Goal: Task Accomplishment & Management: Manage account settings

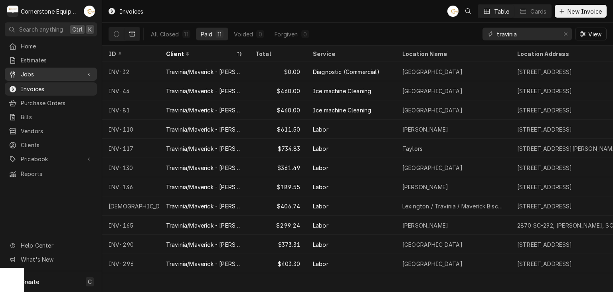
click at [52, 71] on span "Jobs" at bounding box center [51, 74] width 60 height 8
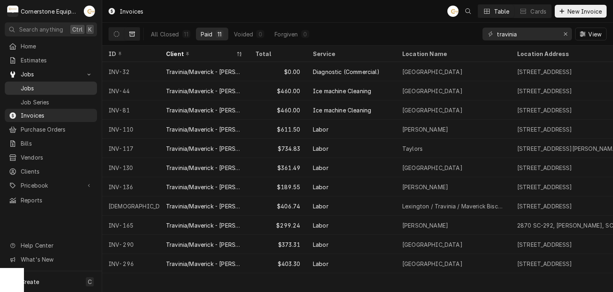
click at [51, 87] on span "Jobs" at bounding box center [57, 88] width 72 height 8
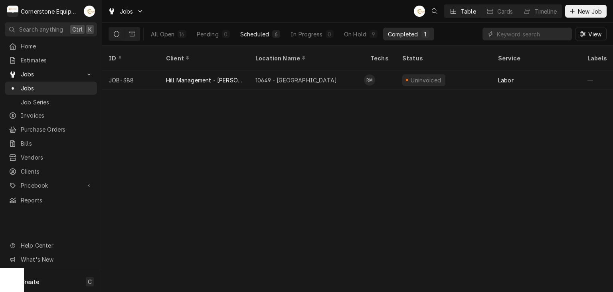
click at [280, 32] on div "6" at bounding box center [276, 34] width 8 height 8
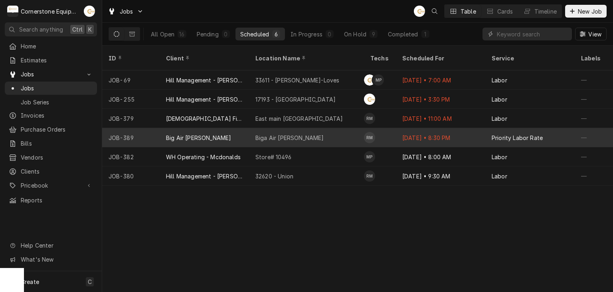
click at [246, 129] on div "Big Air [PERSON_NAME]" at bounding box center [204, 137] width 89 height 19
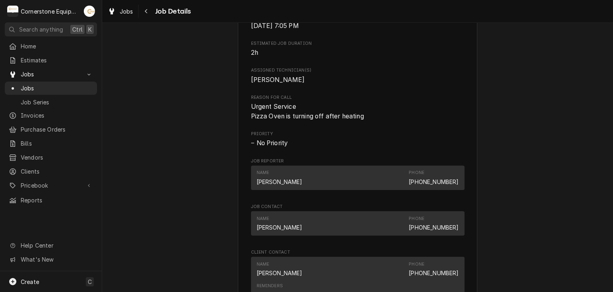
scroll to position [479, 0]
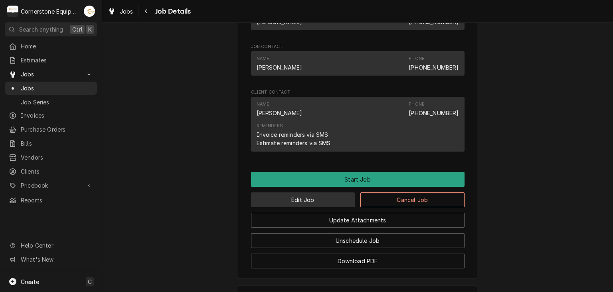
click at [318, 207] on button "Edit Job" at bounding box center [303, 199] width 104 height 15
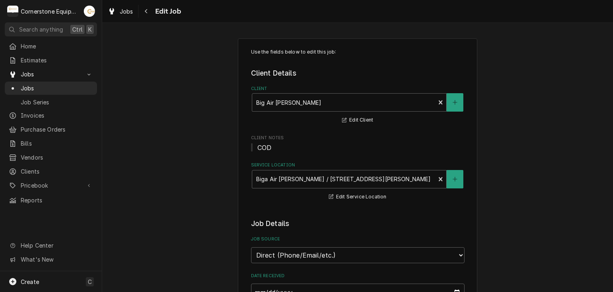
type textarea "x"
click at [151, 12] on button "Navigate back" at bounding box center [146, 11] width 13 height 13
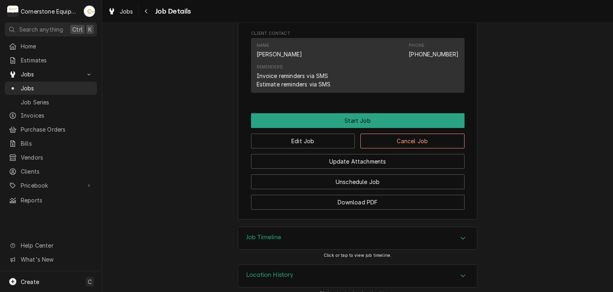
scroll to position [556, 0]
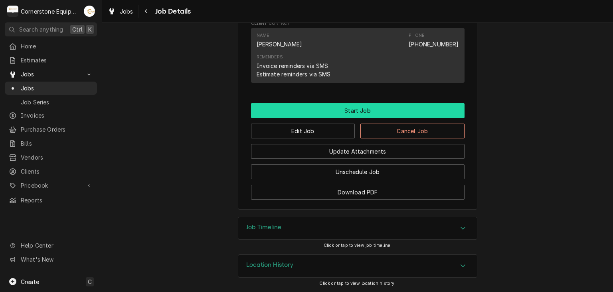
click at [302, 115] on button "Start Job" at bounding box center [358, 110] width 214 height 15
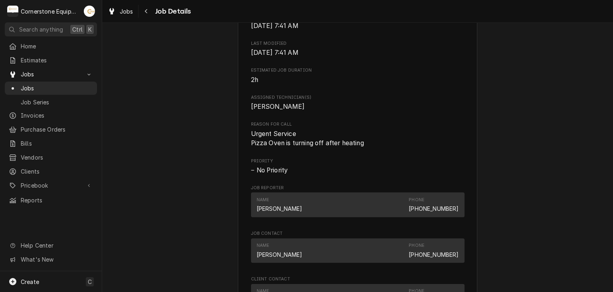
scroll to position [639, 0]
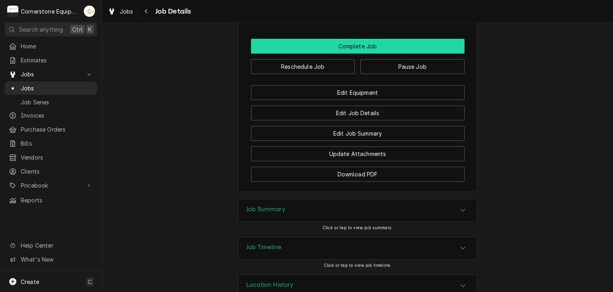
click at [346, 54] on button "Complete Job" at bounding box center [358, 46] width 214 height 15
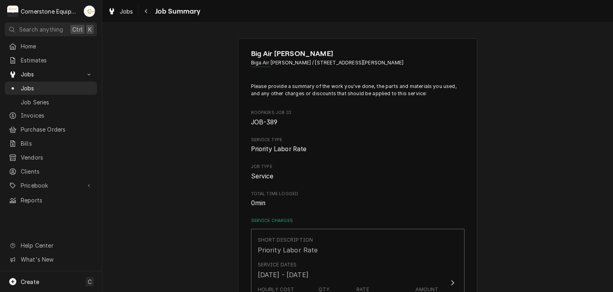
scroll to position [160, 0]
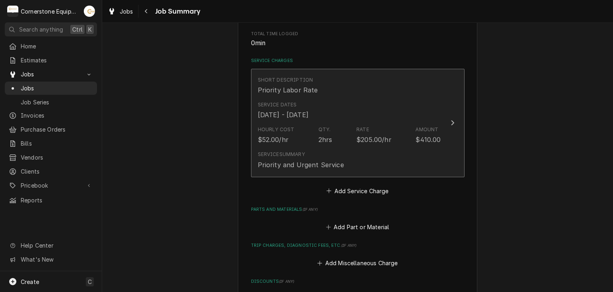
click at [341, 99] on div "Service Dates [DATE] - [DATE]" at bounding box center [349, 110] width 183 height 25
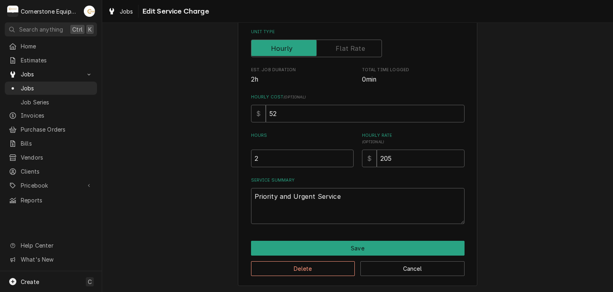
scroll to position [127, 0]
click at [316, 163] on input "2" at bounding box center [302, 158] width 103 height 18
type textarea "x"
type input "1"
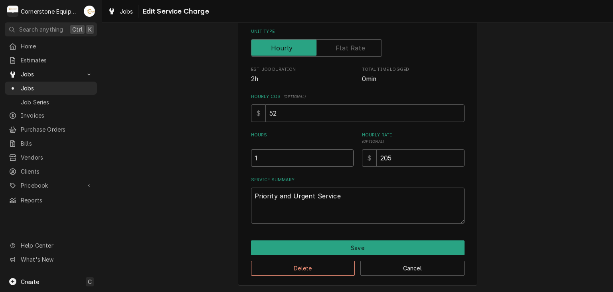
type textarea "x"
type input "1.2"
type textarea "x"
type input "1"
type textarea "x"
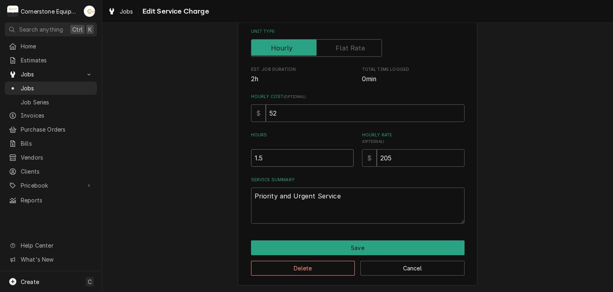
type input "1.5"
click at [204, 172] on div "Use the fields below to edit this service charge Short Description Priority Lab…" at bounding box center [357, 98] width 511 height 389
click at [333, 198] on textarea "Priority and Urgent Service" at bounding box center [358, 205] width 214 height 36
click at [354, 198] on textarea "Priority and Urgent Service" at bounding box center [358, 205] width 214 height 36
click at [361, 196] on textarea "Priority and Urgent Service" at bounding box center [358, 205] width 214 height 36
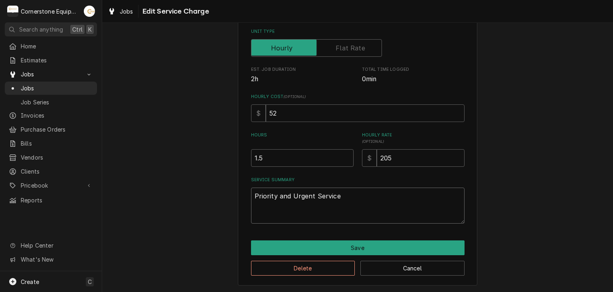
type textarea "x"
type textarea "Priority and Urgent Service"
type textarea "x"
type textarea "Priority and Urgent Service 9"
type textarea "x"
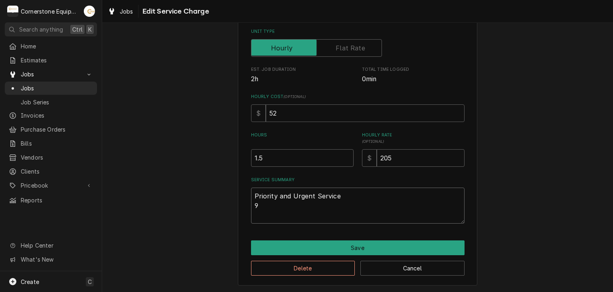
type textarea "Priority and Urgent Service 9/"
type textarea "x"
type textarea "Priority and Urgent Service 9/4"
type textarea "x"
type textarea "Priority and Urgent Service 9/4/"
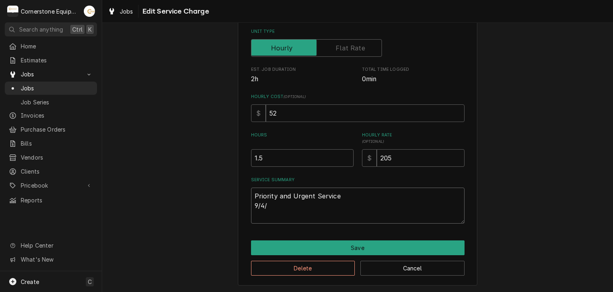
type textarea "x"
type textarea "Priority and Urgent Service 9/4/2"
type textarea "x"
type textarea "Priority and Urgent Service 9/4/25"
type textarea "x"
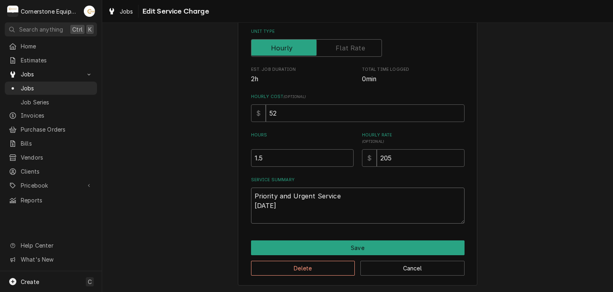
type textarea "Priority and Urgent Service 9/4/25"
type textarea "x"
type textarea "Priority and Urgent Service 9/4/25 z"
type textarea "x"
type textarea "Priority and Urgent Service 9/4/25"
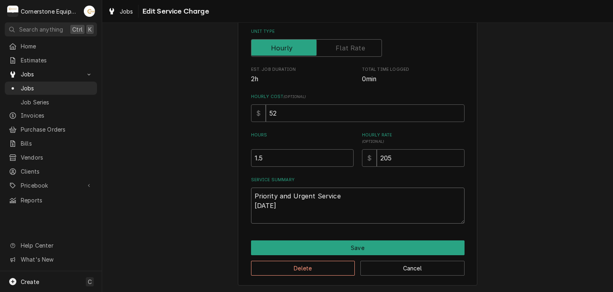
type textarea "x"
type textarea "Priority and Urgent Service 9/4/25"
type textarea "x"
type textarea "Priority and Urgent Service 9/4/25"
type textarea "x"
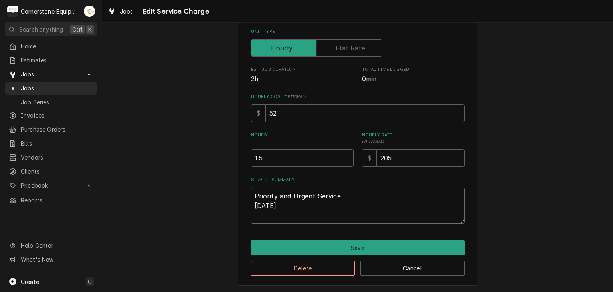
type textarea "Priority and Urgent Service 9/4/25 R"
type textarea "x"
type textarea "Priority and Urgent Service 9/4/25 RC"
type textarea "x"
type textarea "Priority and Urgent Service 9/4/25 RCM"
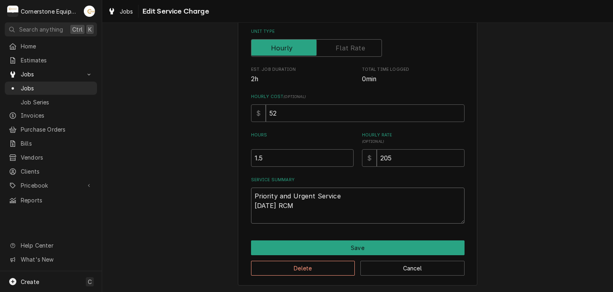
type textarea "x"
type textarea "Priority and Urgent Service 9/4/25 RCM"
type textarea "x"
type textarea "Priority and Urgent Service 9/4/25 RCM -"
type textarea "x"
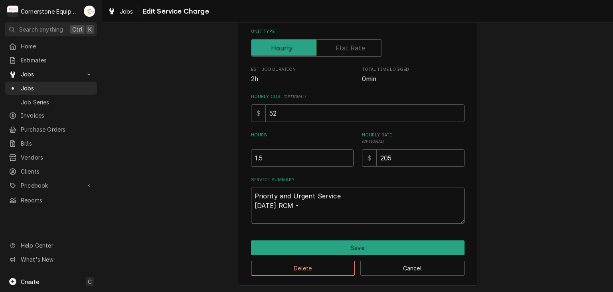
type textarea "Priority and Urgent Service 9/4/25 RCM -"
paste textarea "Upon arrival, found that both the top and bottom conveyor ovens were not operat…"
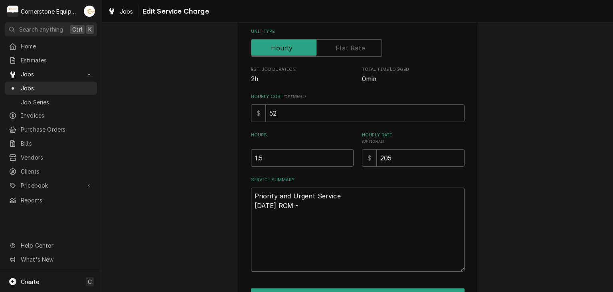
type textarea "x"
type textarea "Priority and Urgent Service 9/4/25 RCM - Upon arrival, found that both the top …"
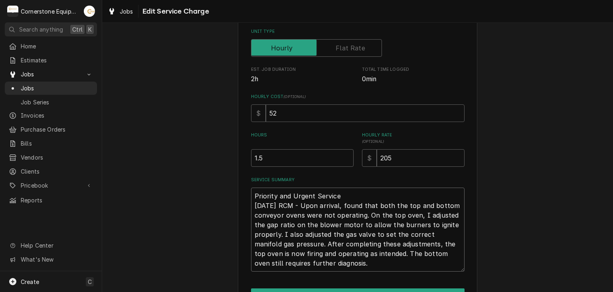
drag, startPoint x: 375, startPoint y: 266, endPoint x: 369, endPoint y: 252, distance: 15.0
click at [369, 252] on textarea "Priority and Urgent Service 9/4/25 RCM - Upon arrival, found that both the top …" at bounding box center [358, 229] width 214 height 84
type textarea "x"
type textarea "Priority and Urgent Service 9/4/25 RCM - Upon arrival, found that both the top …"
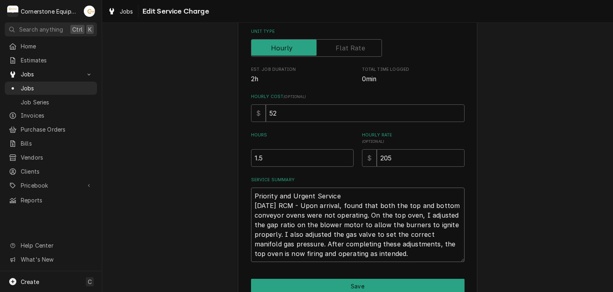
type textarea "x"
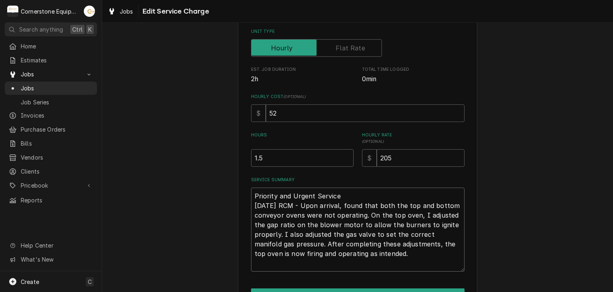
type textarea "Priority and Urgent Service 9/4/25 RCM - Upon arrival, found that both the top …"
type textarea "x"
type textarea "Priority and Urgent Service 9/4/25 RCM - Upon arrival, found that both the top …"
paste textarea "On the bottom oven, I found the interlock switch was damaged and required repla…"
type textarea "x"
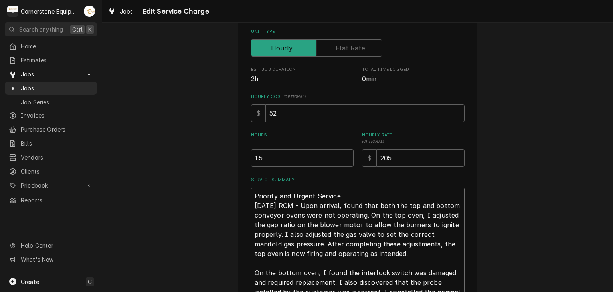
scroll to position [188, 0]
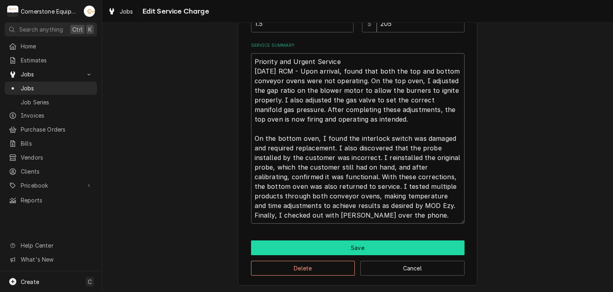
type textarea "Priority and Urgent Service [DATE] RCM - Upon arrival, found that both the top …"
click at [349, 243] on button "Save" at bounding box center [358, 247] width 214 height 15
type textarea "x"
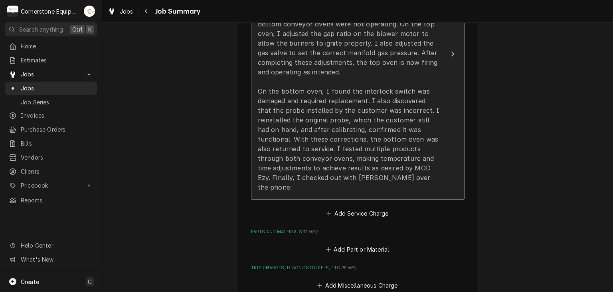
scroll to position [479, 0]
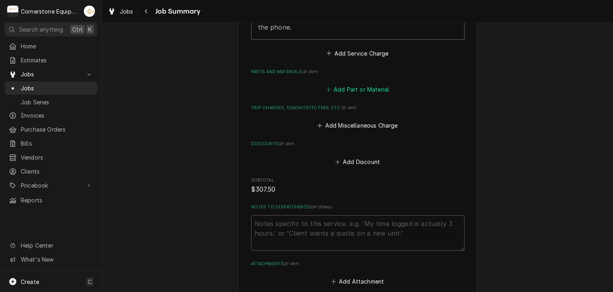
click at [348, 84] on button "Add Part or Material" at bounding box center [358, 89] width 66 height 11
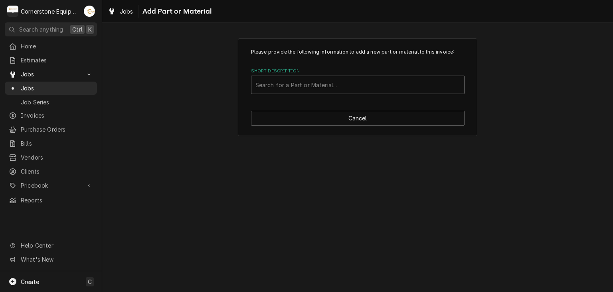
click at [321, 84] on div "Short Description" at bounding box center [358, 84] width 205 height 14
type input "inter"
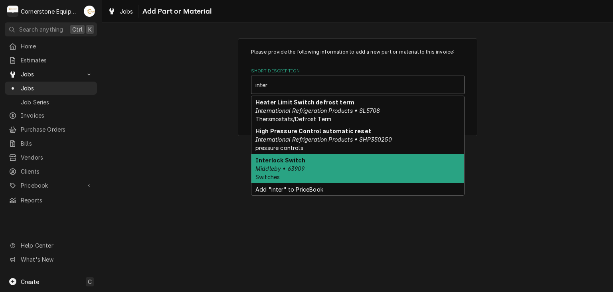
click at [316, 157] on div "Interlock Switch Middleby • 63909 Switches" at bounding box center [358, 168] width 213 height 29
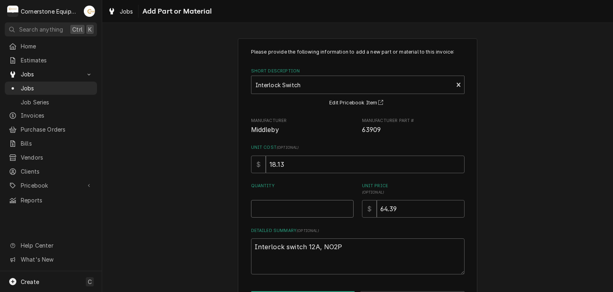
click at [314, 210] on input "Quantity" at bounding box center [302, 209] width 103 height 18
type textarea "x"
type input "1"
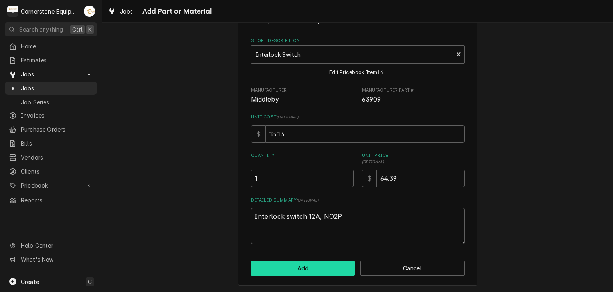
click at [316, 269] on button "Add" at bounding box center [303, 267] width 104 height 15
type textarea "x"
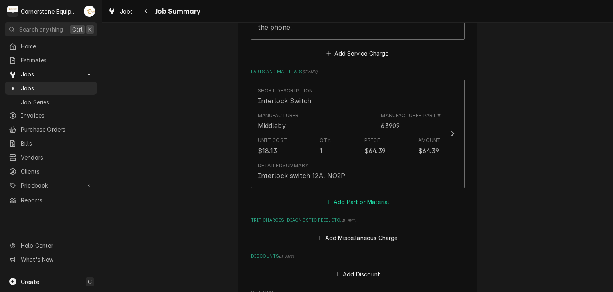
click at [341, 196] on button "Add Part or Material" at bounding box center [358, 201] width 66 height 11
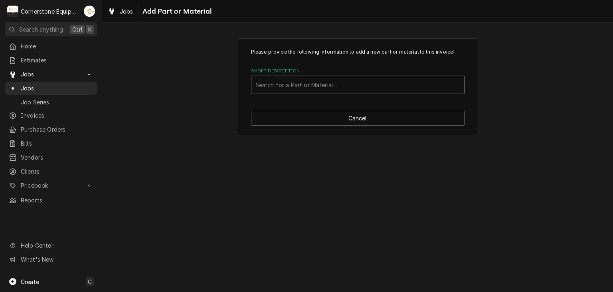
click at [318, 85] on div "Short Description" at bounding box center [358, 84] width 205 height 14
type input "misc"
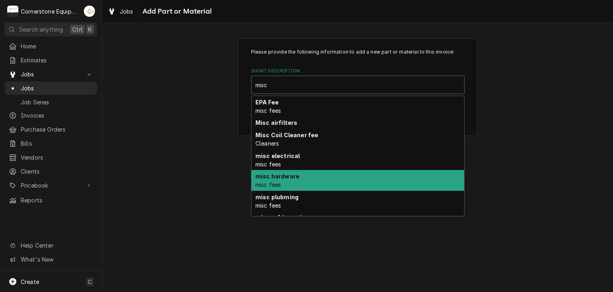
click at [291, 175] on strong "misc hardware" at bounding box center [278, 176] width 44 height 7
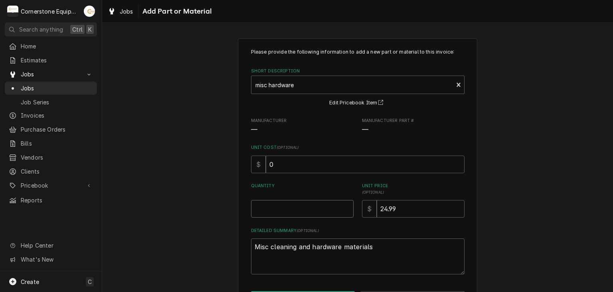
click at [301, 202] on input "Quantity" at bounding box center [302, 209] width 103 height 18
type textarea "x"
type input "1"
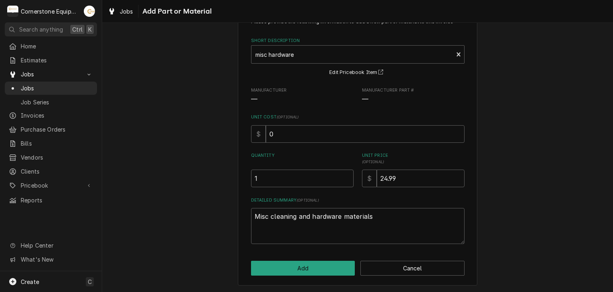
click at [299, 256] on div "Please provide the following information to add a new part or material to this …" at bounding box center [358, 147] width 240 height 278
click at [300, 262] on button "Add" at bounding box center [303, 267] width 104 height 15
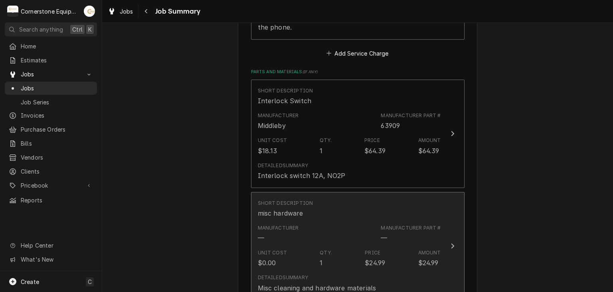
scroll to position [639, 0]
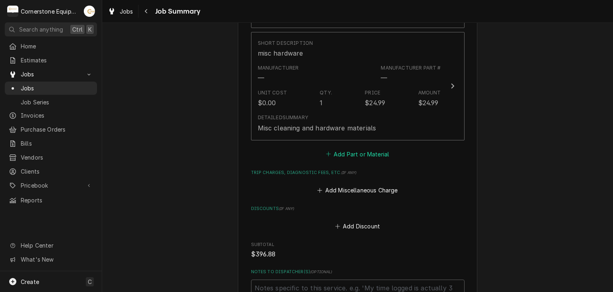
click at [326, 151] on icon "Parts and Materials" at bounding box center [328, 154] width 5 height 6
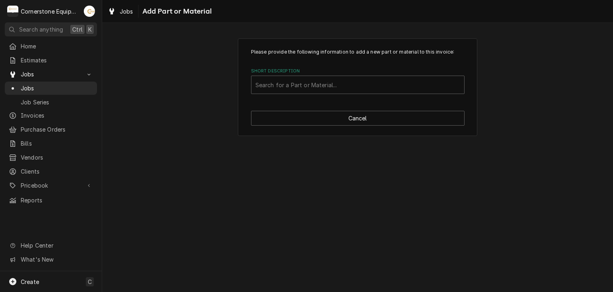
click at [334, 96] on div "Please provide the following information to add a new part or material to this …" at bounding box center [358, 86] width 240 height 97
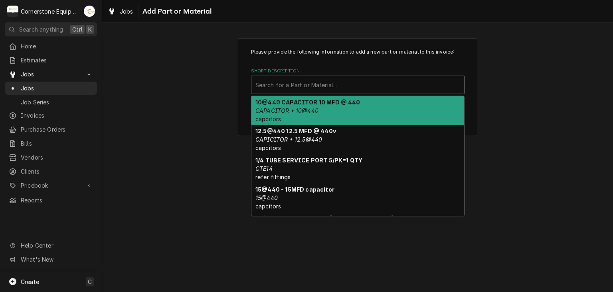
click at [335, 87] on div "Short Description" at bounding box center [358, 84] width 205 height 14
click at [205, 54] on div "Please provide the following information to add a new part or material to this …" at bounding box center [357, 86] width 511 height 111
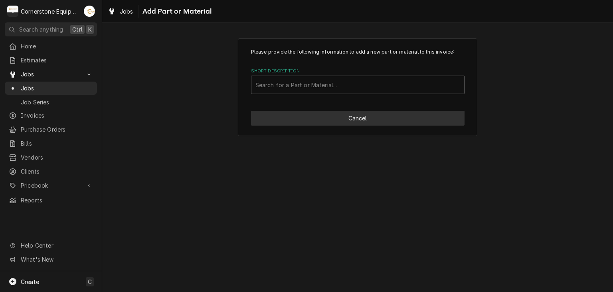
click at [313, 115] on button "Cancel" at bounding box center [358, 118] width 214 height 15
type textarea "x"
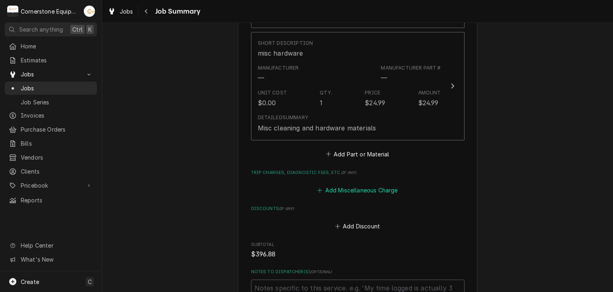
click at [330, 184] on button "Add Miscellaneous Charge" at bounding box center [357, 189] width 83 height 11
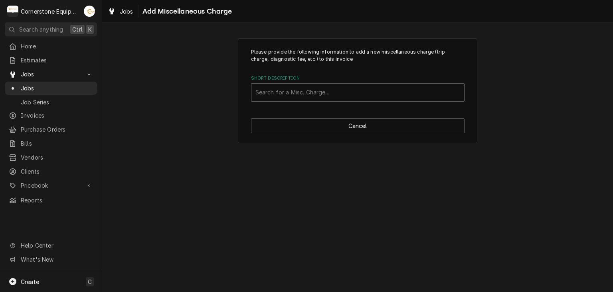
click at [302, 98] on div "Short Description" at bounding box center [358, 92] width 205 height 14
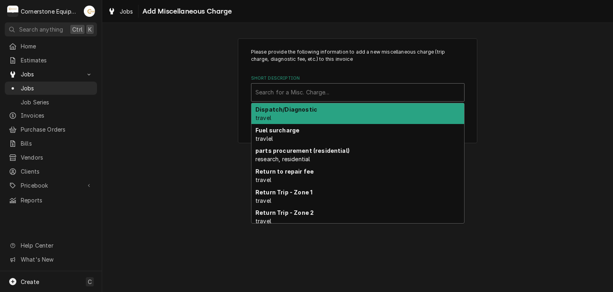
type input "q"
click at [288, 114] on div "Dispatch/Diagnostic travel" at bounding box center [358, 113] width 213 height 21
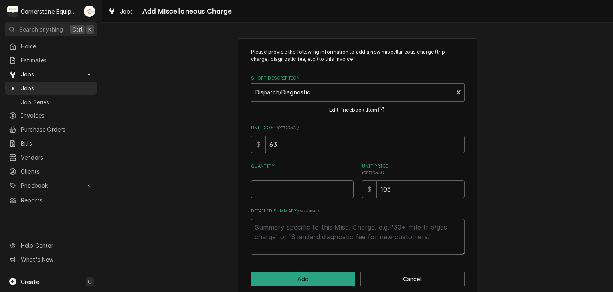
click at [293, 186] on input "Quantity" at bounding box center [302, 189] width 103 height 18
type textarea "x"
type input "1"
click at [294, 274] on button "Add" at bounding box center [303, 278] width 104 height 15
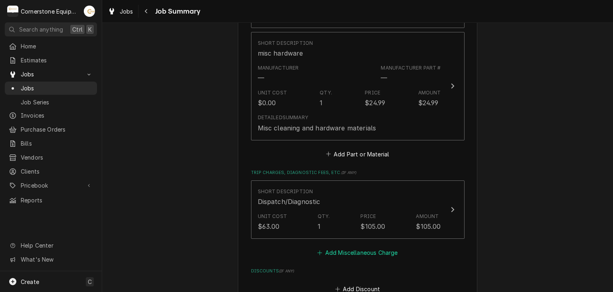
click at [336, 247] on button "Add Miscellaneous Charge" at bounding box center [357, 252] width 83 height 11
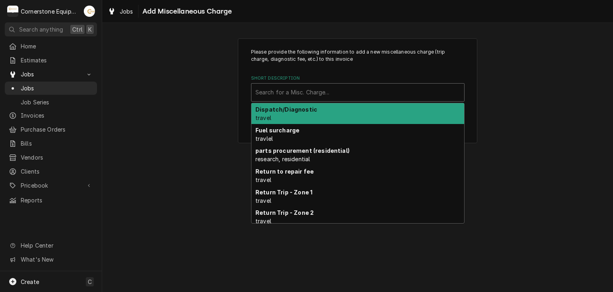
click at [284, 86] on div "Short Description" at bounding box center [358, 92] width 205 height 14
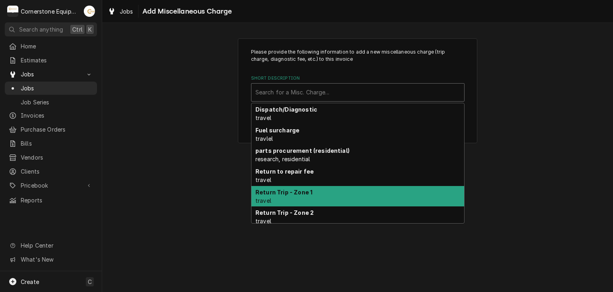
scroll to position [58, 0]
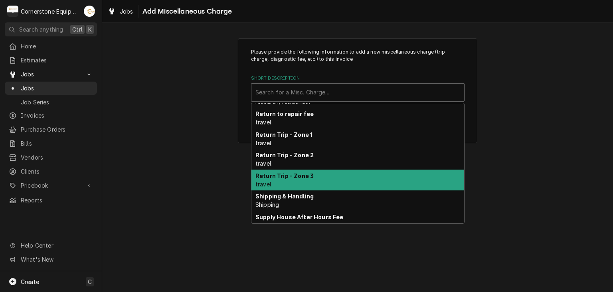
click at [307, 178] on div "Return Trip - Zone 3 travel" at bounding box center [358, 179] width 213 height 21
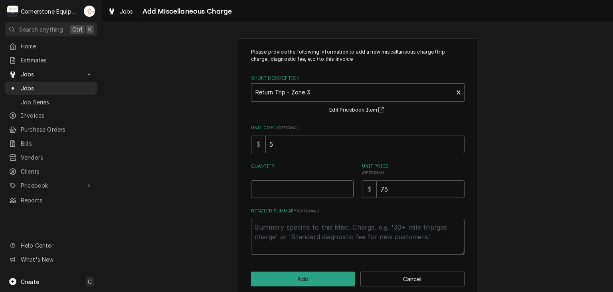
click at [305, 197] on input "Quantity" at bounding box center [302, 189] width 103 height 18
type textarea "x"
type input "1"
click at [323, 274] on button "Add" at bounding box center [303, 278] width 104 height 15
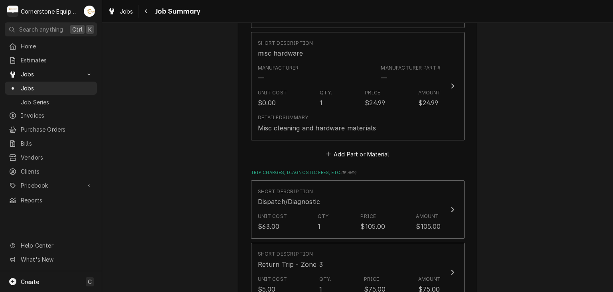
scroll to position [799, 0]
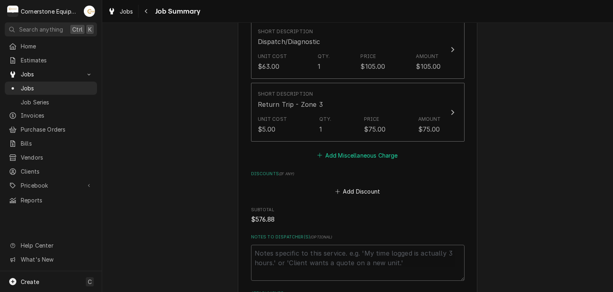
click at [358, 149] on button "Add Miscellaneous Charge" at bounding box center [357, 154] width 83 height 11
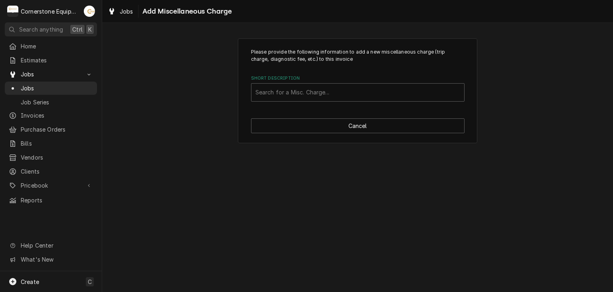
click at [268, 78] on label "Short Description" at bounding box center [358, 78] width 214 height 6
click at [267, 87] on div "Short Description" at bounding box center [358, 92] width 205 height 14
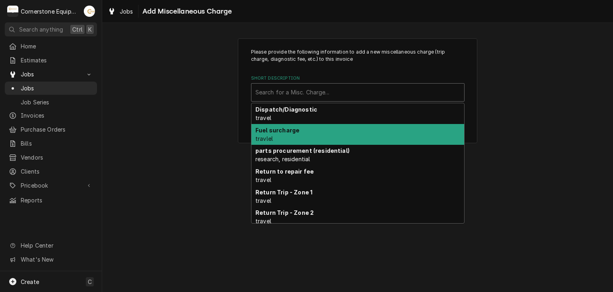
click at [296, 131] on strong "Fuel surcharge" at bounding box center [278, 130] width 44 height 7
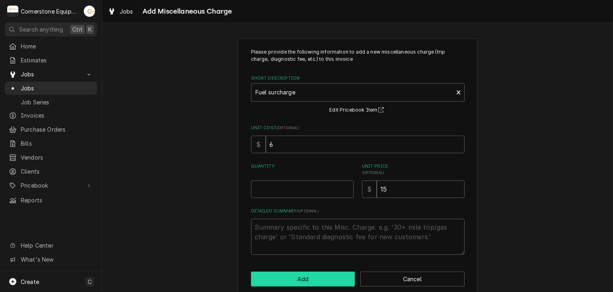
drag, startPoint x: 323, startPoint y: 277, endPoint x: 325, endPoint y: 282, distance: 5.1
click at [325, 282] on div "Please provide the following information to add a new miscellaneous charge (tri…" at bounding box center [358, 167] width 240 height 258
click at [325, 282] on button "Add" at bounding box center [303, 278] width 104 height 15
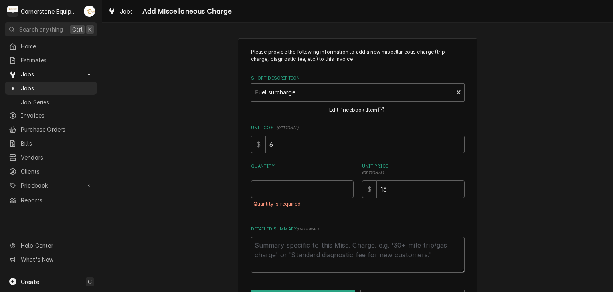
click at [300, 177] on div "Quantity Quantity is required." at bounding box center [302, 189] width 103 height 53
click at [298, 194] on input "Quantity" at bounding box center [302, 189] width 103 height 18
type textarea "x"
type input "1"
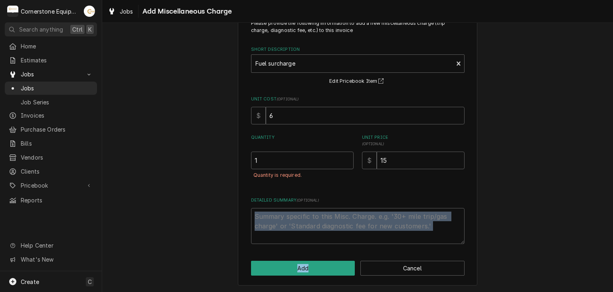
click at [324, 254] on div "Please provide the following information to add a new miscellaneous charge (tri…" at bounding box center [358, 148] width 240 height 276
click at [329, 261] on button "Add" at bounding box center [303, 267] width 104 height 15
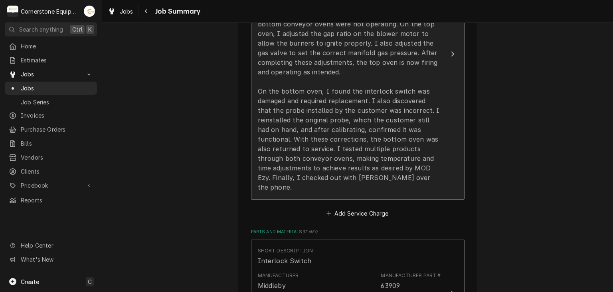
scroll to position [160, 0]
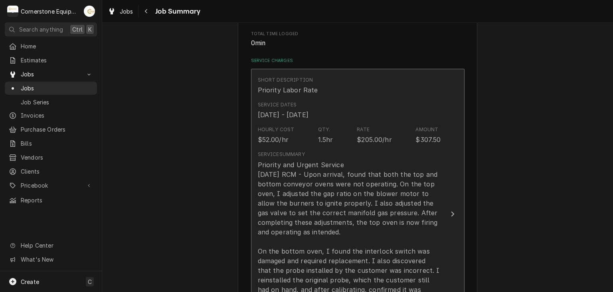
click at [373, 153] on div "Service Summary Priority and Urgent Service 9/4/25 RCM - Upon arrival, found th…" at bounding box center [349, 251] width 183 height 200
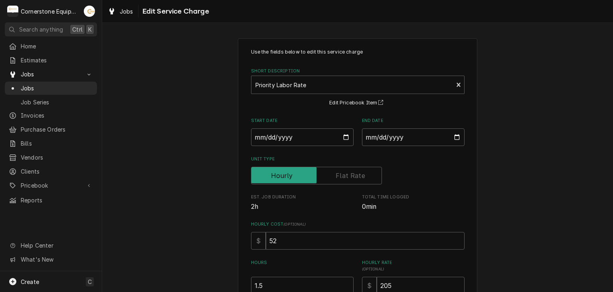
scroll to position [160, 0]
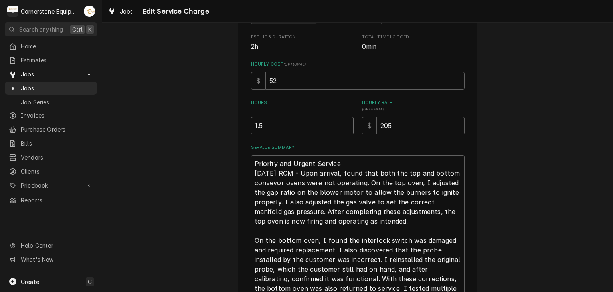
click at [269, 125] on input "1.5" at bounding box center [302, 126] width 103 height 18
type textarea "x"
type input "1"
type textarea "x"
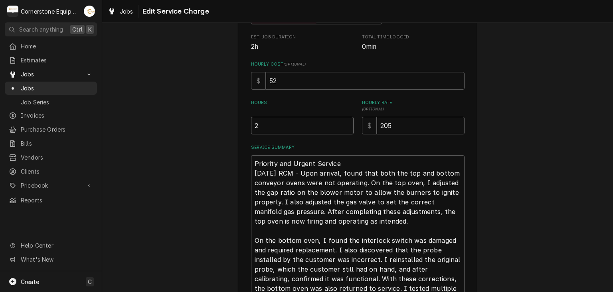
type input "2"
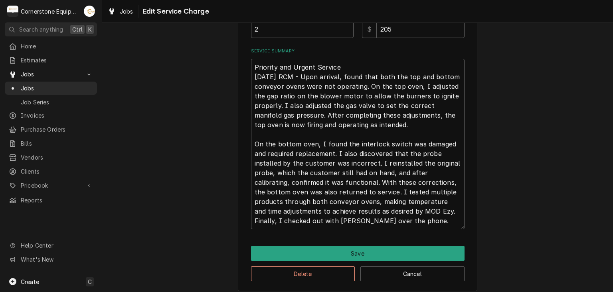
scroll to position [262, 0]
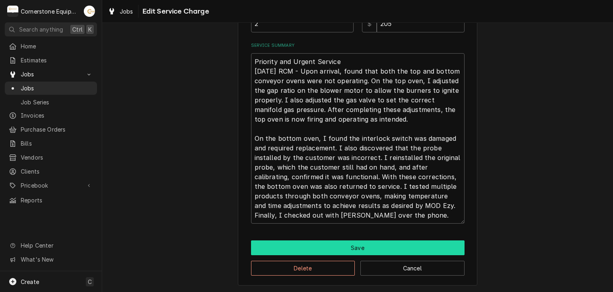
click at [312, 248] on button "Save" at bounding box center [358, 247] width 214 height 15
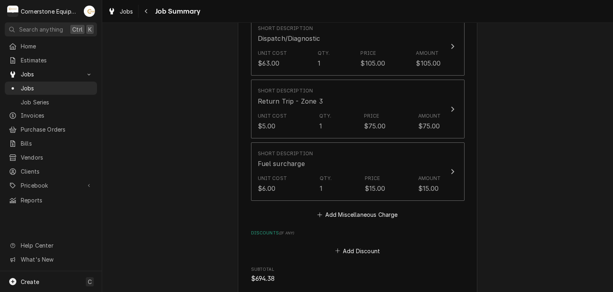
scroll to position [642, 0]
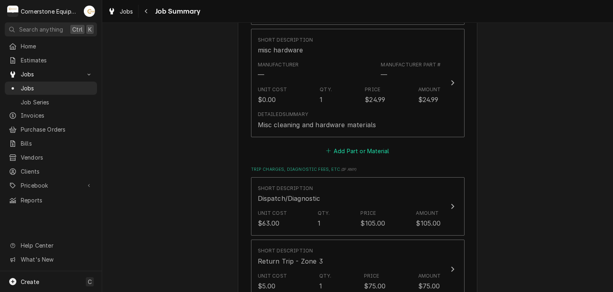
click at [353, 146] on button "Add Part or Material" at bounding box center [358, 150] width 66 height 11
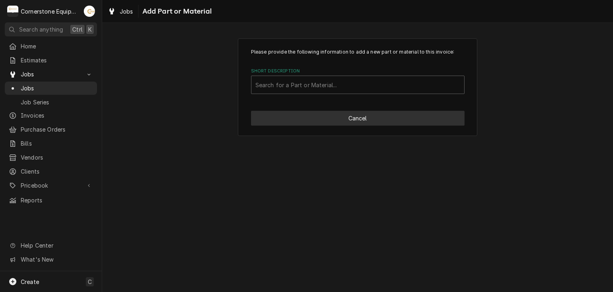
click at [365, 119] on button "Cancel" at bounding box center [358, 118] width 214 height 15
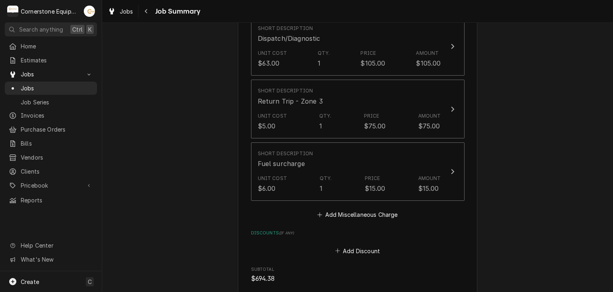
scroll to position [962, 0]
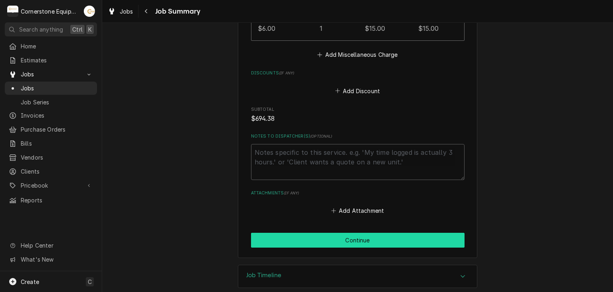
click at [358, 232] on button "Continue" at bounding box center [358, 239] width 214 height 15
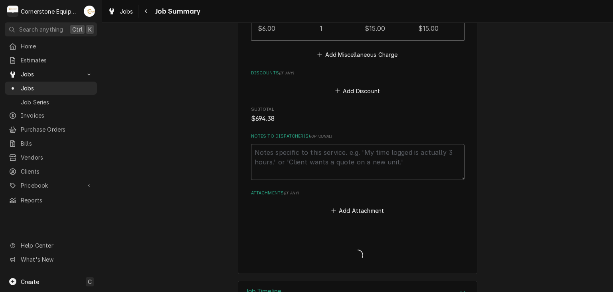
type textarea "x"
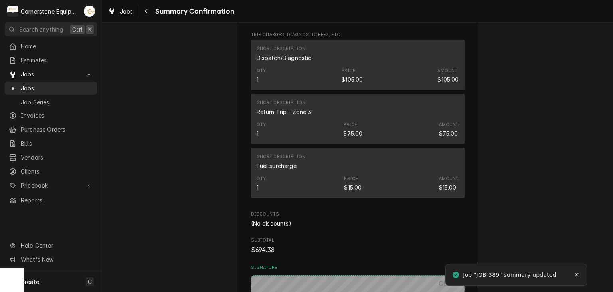
scroll to position [799, 0]
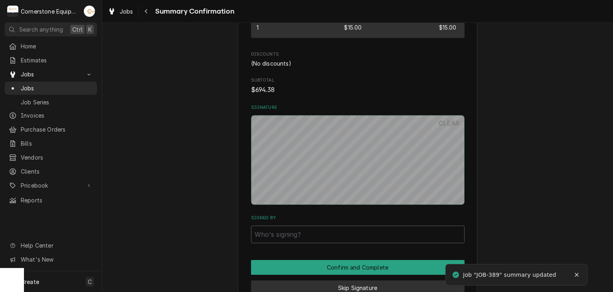
click at [344, 280] on button "Skip Signature" at bounding box center [358, 287] width 214 height 15
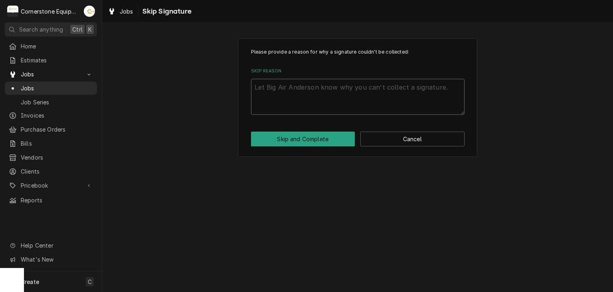
click at [304, 102] on textarea "Skip Reason" at bounding box center [358, 97] width 214 height 36
type textarea "x"
type textarea "A"
type textarea "x"
type textarea "Ap"
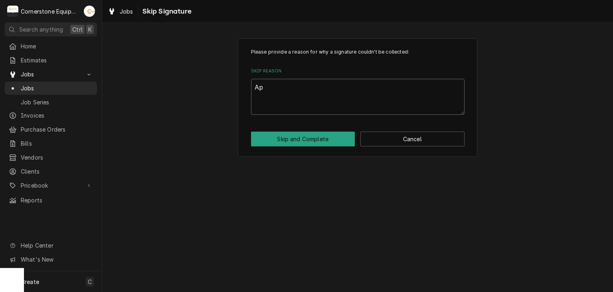
type textarea "x"
type textarea "App"
type textarea "x"
type textarea "Appr"
type textarea "x"
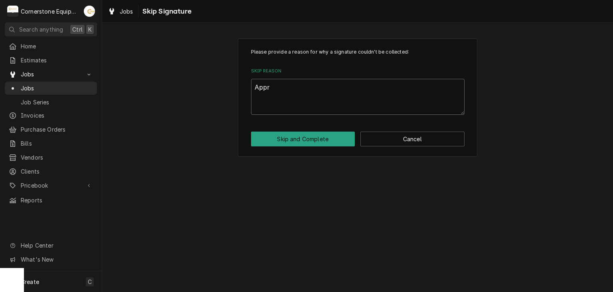
type textarea "Appro"
type textarea "x"
type textarea "Approv"
type textarea "x"
type textarea "Approve"
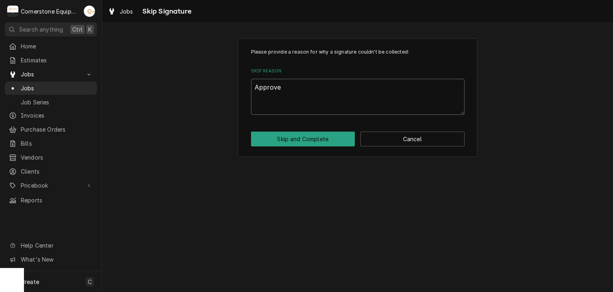
type textarea "x"
type textarea "Approved"
type textarea "x"
type textarea "Approved"
type textarea "x"
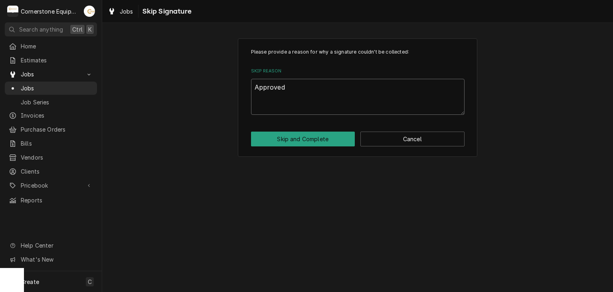
type textarea "Approved B"
type textarea "x"
type textarea "Approved"
type textarea "x"
type textarea "Approved b"
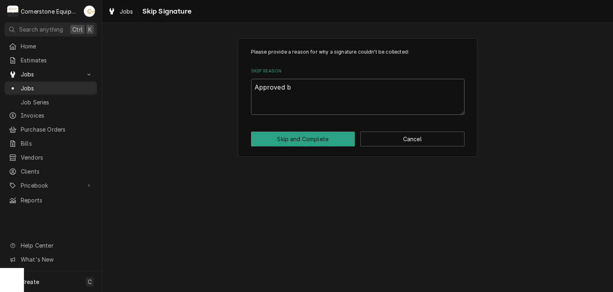
type textarea "x"
type textarea "Approved by"
type textarea "x"
type textarea "Approved by"
type textarea "x"
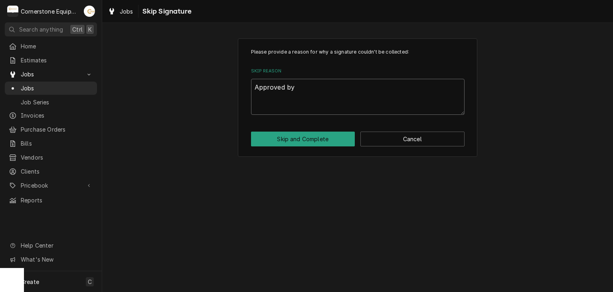
type textarea "Approved by M"
type textarea "x"
type textarea "Approved by Mo"
type textarea "x"
type textarea "Approved by Moe"
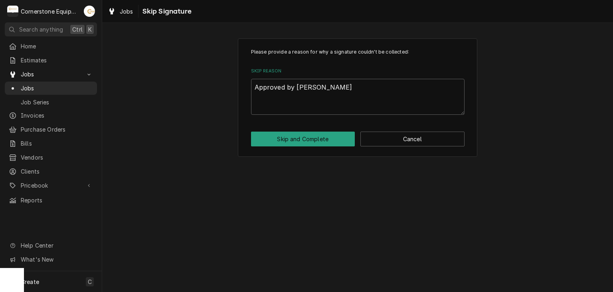
click at [341, 147] on div "Please provide a reason for why a signature couldn't be collected: Skip Reason …" at bounding box center [358, 97] width 240 height 118
click at [343, 131] on button "Skip and Complete" at bounding box center [303, 138] width 104 height 15
type textarea "x"
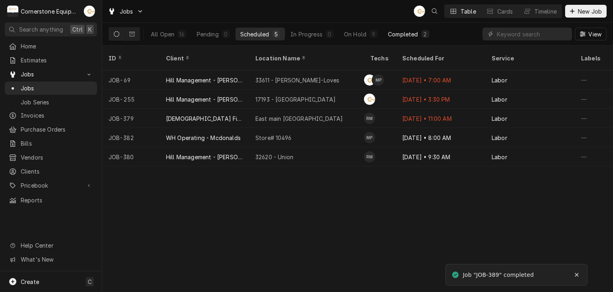
click at [395, 31] on div "Completed" at bounding box center [403, 34] width 30 height 8
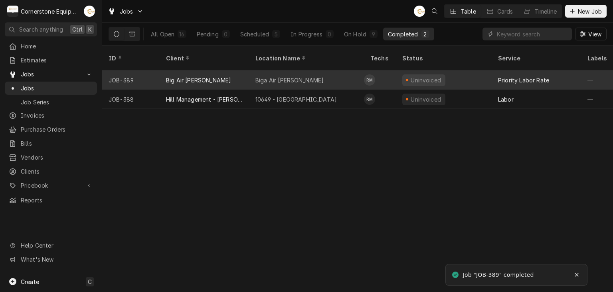
click at [271, 76] on div "Biga Air Anderson" at bounding box center [290, 80] width 69 height 8
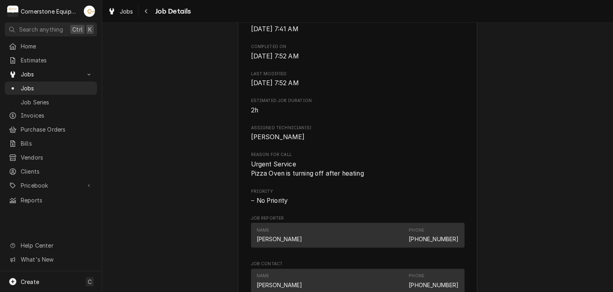
scroll to position [639, 0]
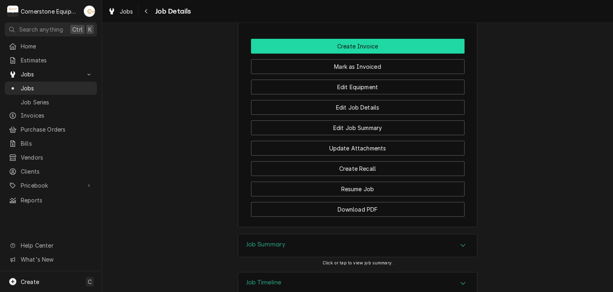
click at [352, 54] on button "Create Invoice" at bounding box center [358, 46] width 214 height 15
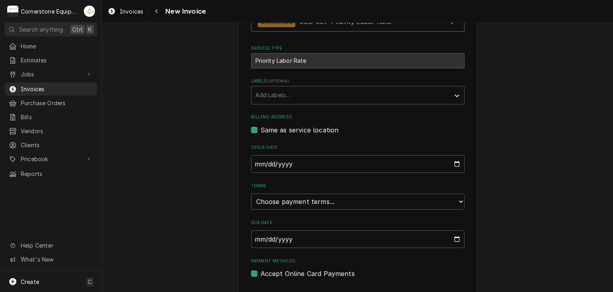
scroll to position [220, 0]
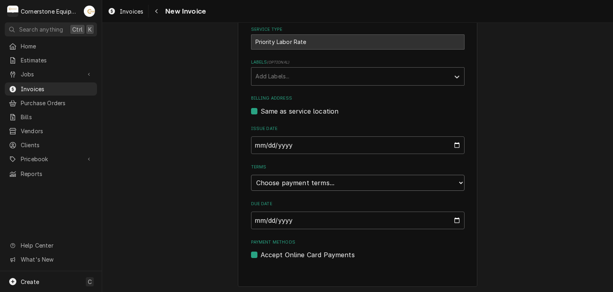
click at [328, 183] on select "Choose payment terms... Same Day Net 7 Net 14 Net 21 Net 30 Net 45 Net 60 Net 90" at bounding box center [358, 183] width 214 height 16
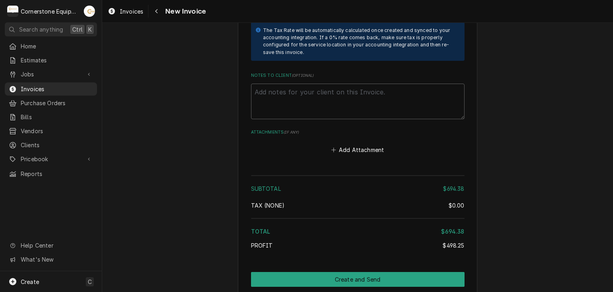
scroll to position [1542, 0]
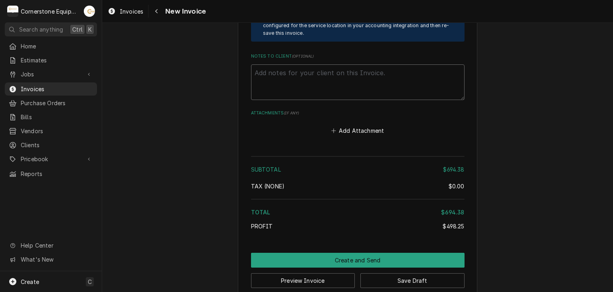
paste textarea "INVOICE APPROVAL AND PAYMENT TERMS All invoices are due upon receipt unless oth…"
type textarea "x"
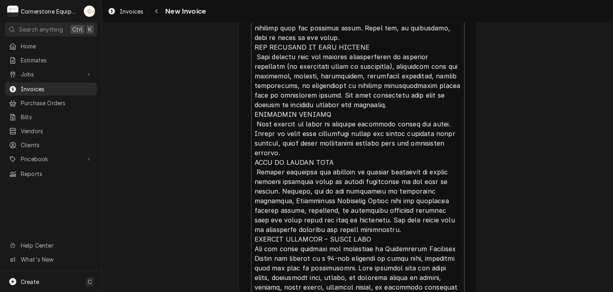
scroll to position [1887, 0]
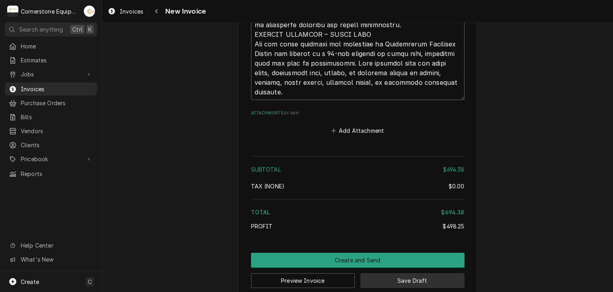
type textarea "INVOICE APPROVAL AND PAYMENT TERMS All invoices are due upon receipt unless oth…"
click at [427, 273] on button "Save Draft" at bounding box center [413, 280] width 104 height 15
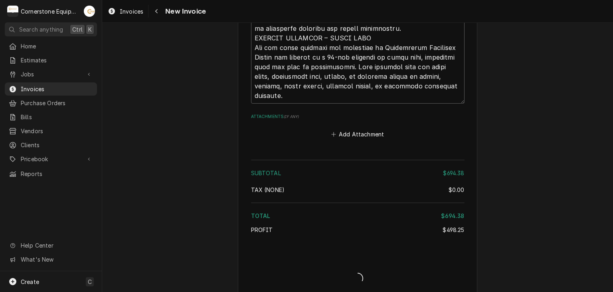
type textarea "x"
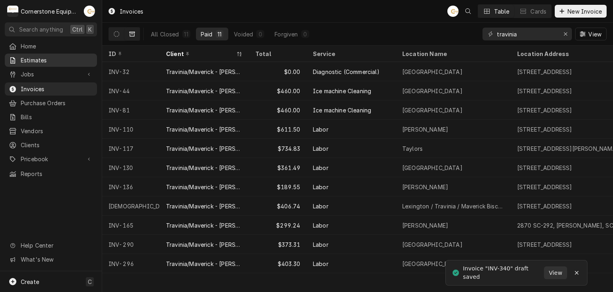
click at [56, 57] on span "Estimates" at bounding box center [57, 60] width 72 height 8
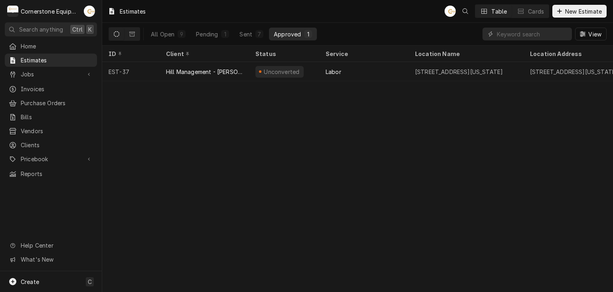
click at [206, 24] on div "All Open 9 Pending 1 Sent 7 Approved 1" at bounding box center [231, 34] width 171 height 22
click at [208, 37] on div "Pending" at bounding box center [207, 34] width 22 height 8
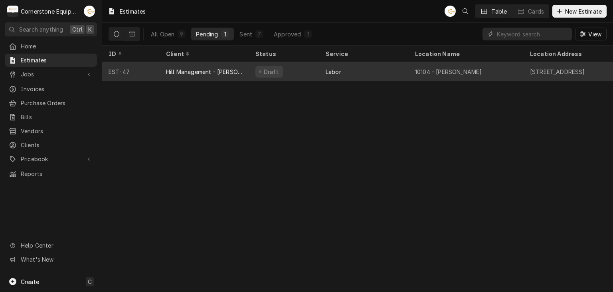
click at [209, 69] on div "Hill Management - [PERSON_NAME]" at bounding box center [204, 71] width 77 height 8
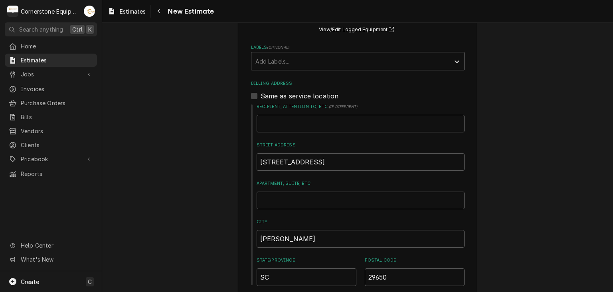
type textarea "x"
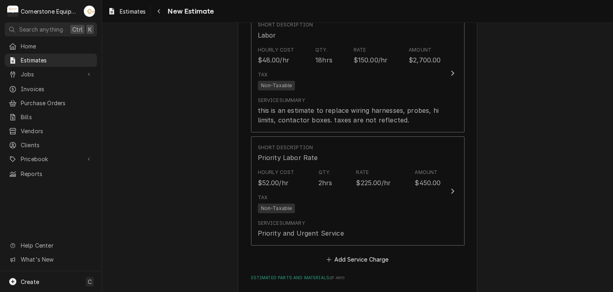
scroll to position [940, 0]
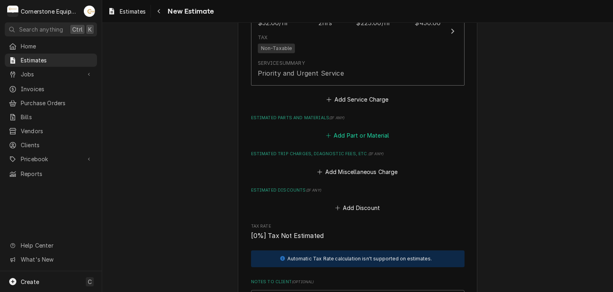
click at [346, 136] on button "Add Part or Material" at bounding box center [358, 135] width 66 height 11
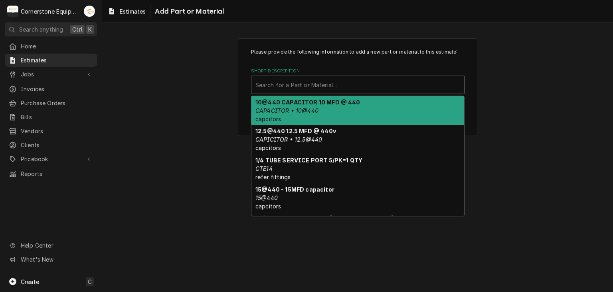
click at [341, 83] on div "Short Description" at bounding box center [358, 84] width 205 height 14
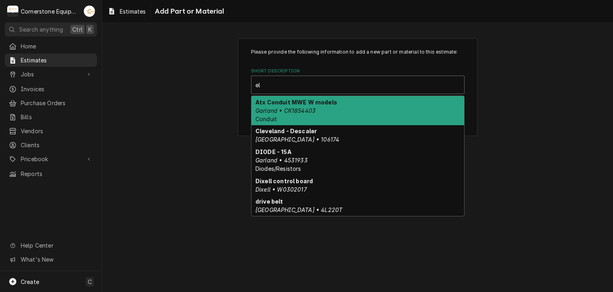
type input "ele"
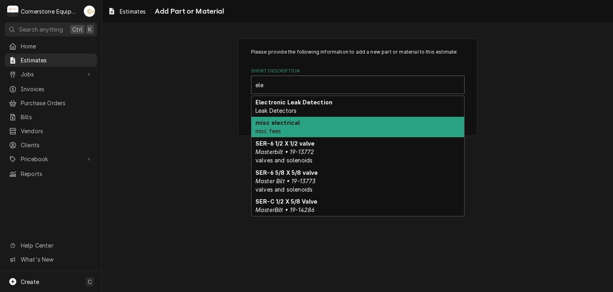
click at [318, 122] on div "misc electrical misc fees" at bounding box center [358, 127] width 213 height 21
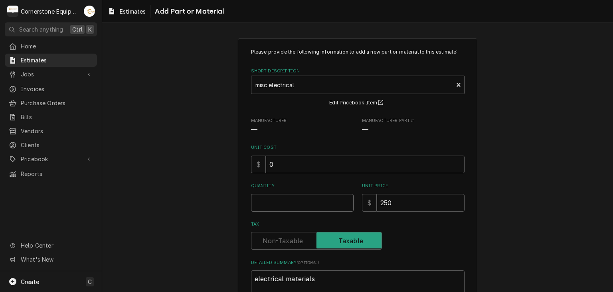
click at [290, 202] on input "Quantity" at bounding box center [302, 203] width 103 height 18
type textarea "x"
type input "1"
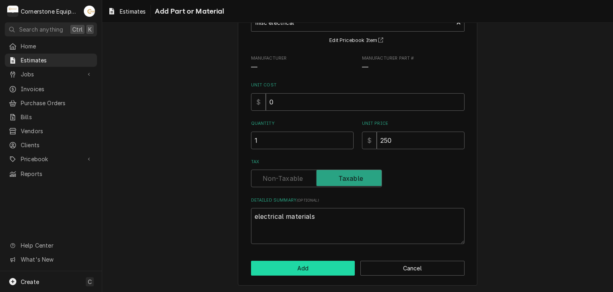
click at [315, 260] on button "Add" at bounding box center [303, 267] width 104 height 15
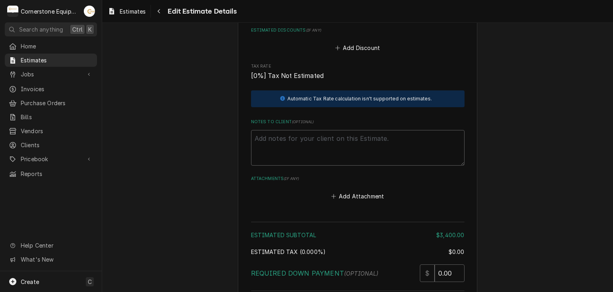
scroll to position [1077, 0]
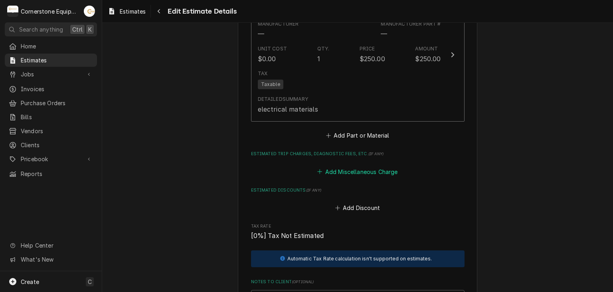
click at [361, 170] on button "Add Miscellaneous Charge" at bounding box center [357, 171] width 83 height 11
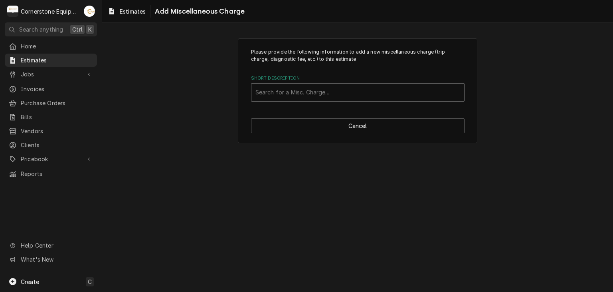
click at [310, 89] on div "Short Description" at bounding box center [358, 92] width 205 height 14
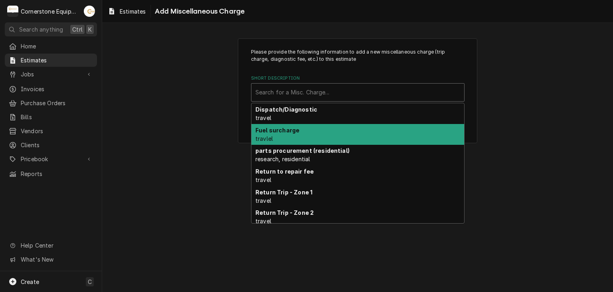
click at [226, 139] on div "Please provide the following information to add a new miscellaneous charge (tri…" at bounding box center [357, 90] width 511 height 119
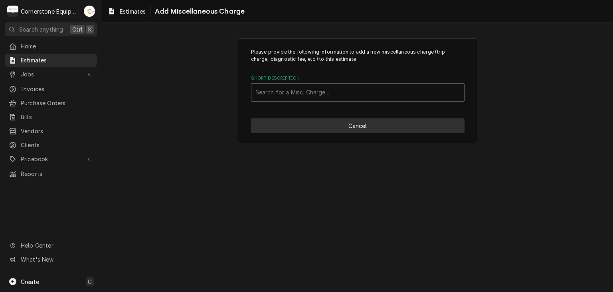
click at [350, 127] on button "Cancel" at bounding box center [358, 125] width 214 height 15
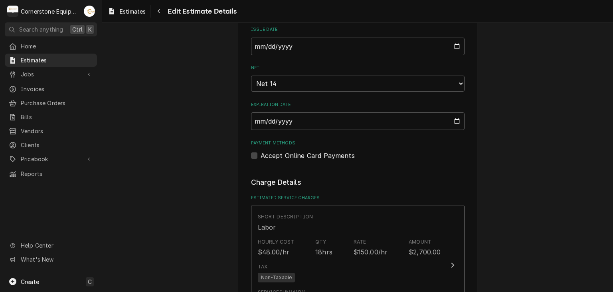
scroll to position [748, 0]
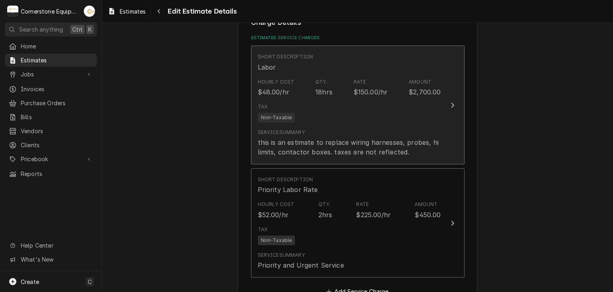
click at [371, 129] on div "Service Summary this is an estimate to replace wiring harnesses, probes, hi lim…" at bounding box center [349, 143] width 183 height 28
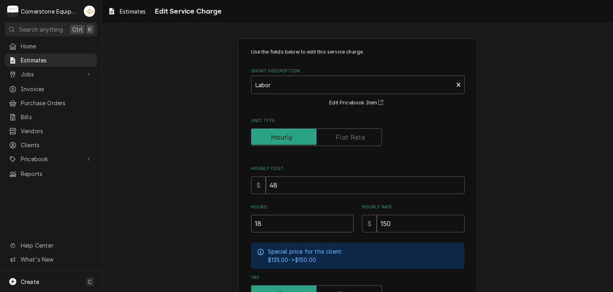
click at [283, 218] on input "18" at bounding box center [302, 223] width 103 height 18
type textarea "x"
type input "1"
type textarea "x"
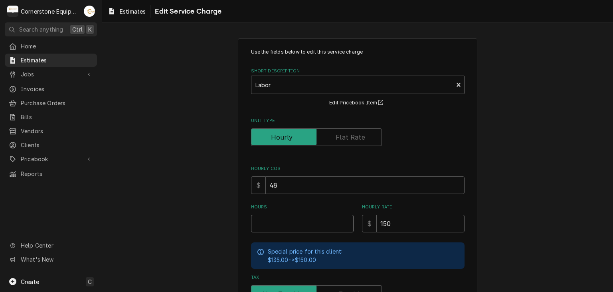
type input "2"
type textarea "x"
type input "22"
type textarea "x"
type input "22"
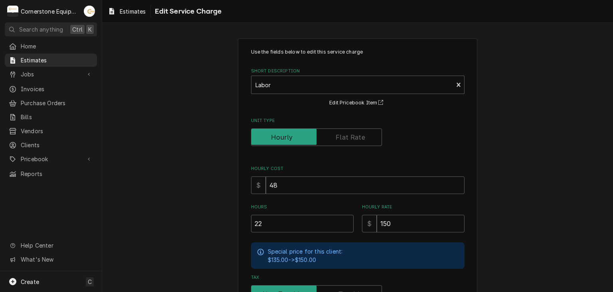
scroll to position [135, 0]
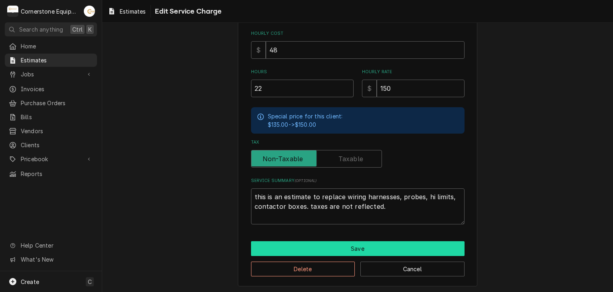
click at [302, 248] on button "Save" at bounding box center [358, 248] width 214 height 15
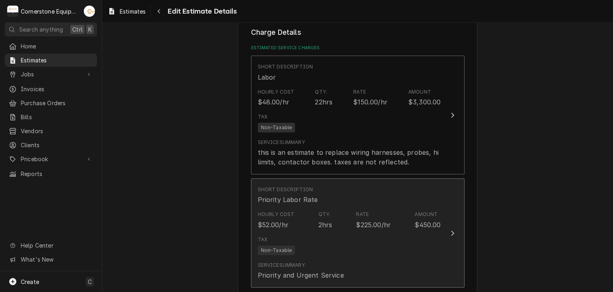
click at [302, 248] on div "Tax Non-Taxable" at bounding box center [349, 245] width 183 height 26
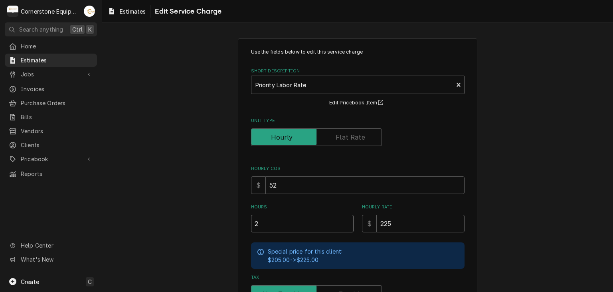
click at [282, 216] on input "2" at bounding box center [302, 223] width 103 height 18
type textarea "x"
type input "6"
type textarea "x"
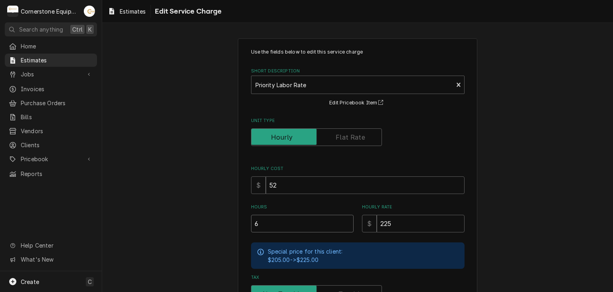
type input "6"
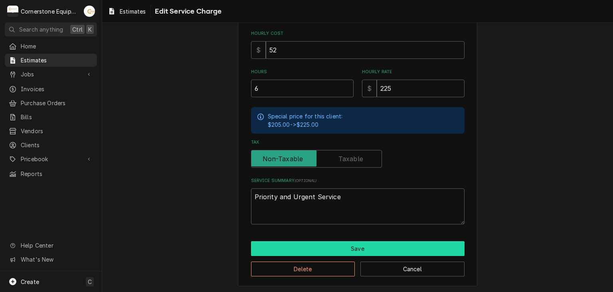
click at [281, 252] on button "Save" at bounding box center [358, 248] width 214 height 15
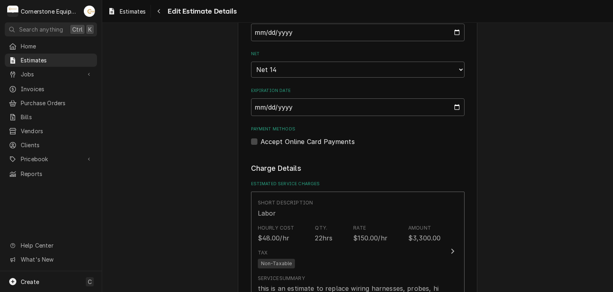
scroll to position [728, 0]
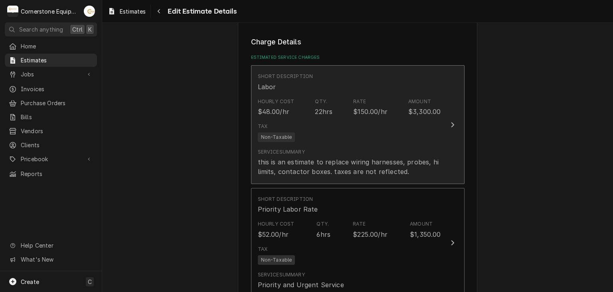
click at [310, 161] on div "this is an estimate to replace wiring harnesses, probes, hi limits, contactor b…" at bounding box center [349, 166] width 183 height 19
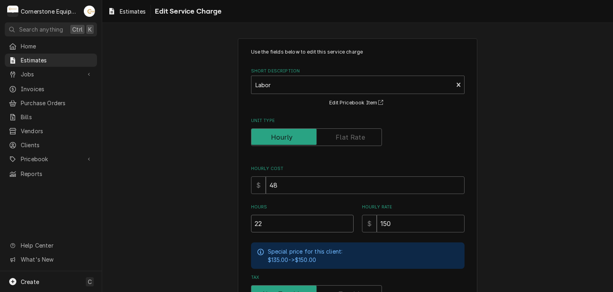
click at [276, 223] on input "22" at bounding box center [302, 223] width 103 height 18
type textarea "x"
type input "2"
type textarea "x"
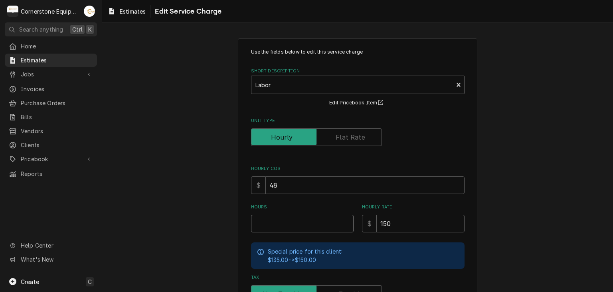
type input "2"
type textarea "x"
type input "20"
type textarea "x"
type input "20"
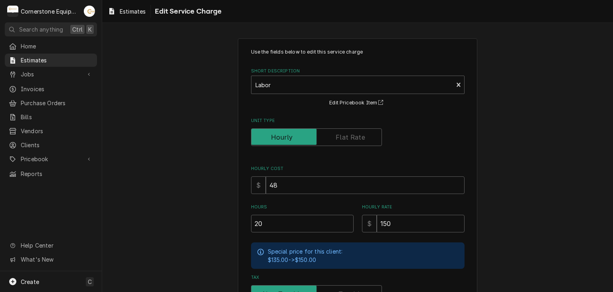
click at [242, 221] on div "Use the fields below to edit this service charge Short Description Labor Edit P…" at bounding box center [358, 229] width 240 height 383
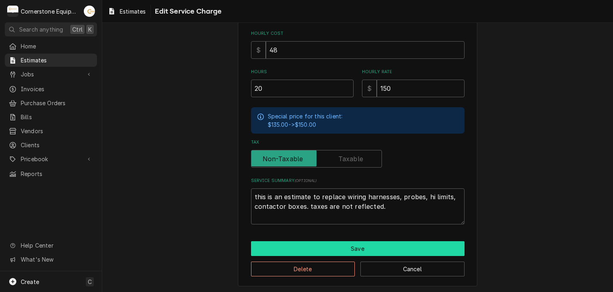
click at [300, 251] on button "Save" at bounding box center [358, 248] width 214 height 15
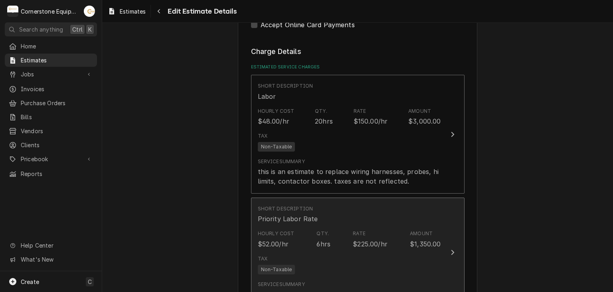
click at [294, 243] on div "Hourly Cost $52.00/hr Qty. 6hrs Rate $225.00/hr Amount $1,350.00" at bounding box center [349, 238] width 183 height 25
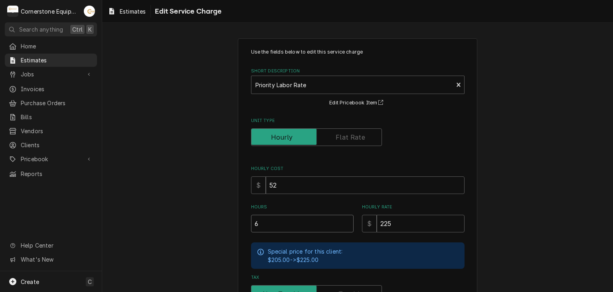
click at [286, 216] on input "6" at bounding box center [302, 223] width 103 height 18
type textarea "x"
type input "5"
type textarea "x"
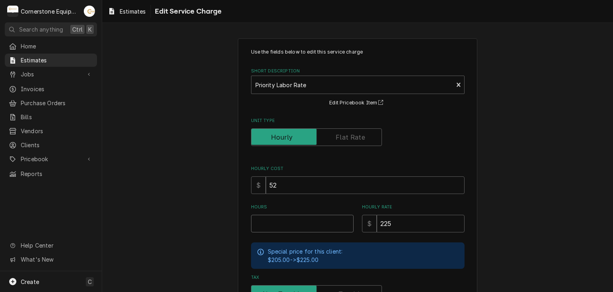
type textarea "x"
type input "4"
type textarea "x"
type input "4"
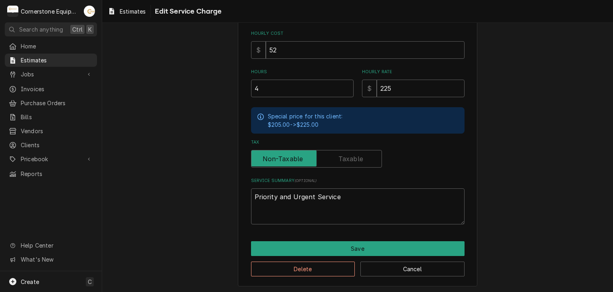
click at [299, 256] on div "Delete Cancel" at bounding box center [358, 266] width 214 height 20
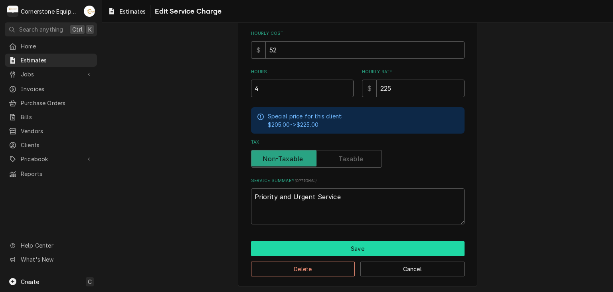
click at [302, 250] on button "Save" at bounding box center [358, 248] width 214 height 15
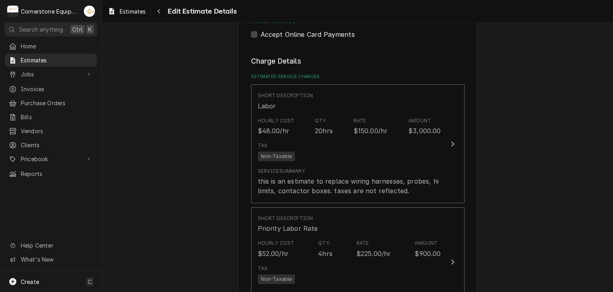
type textarea "x"
